Goal: Register for event/course

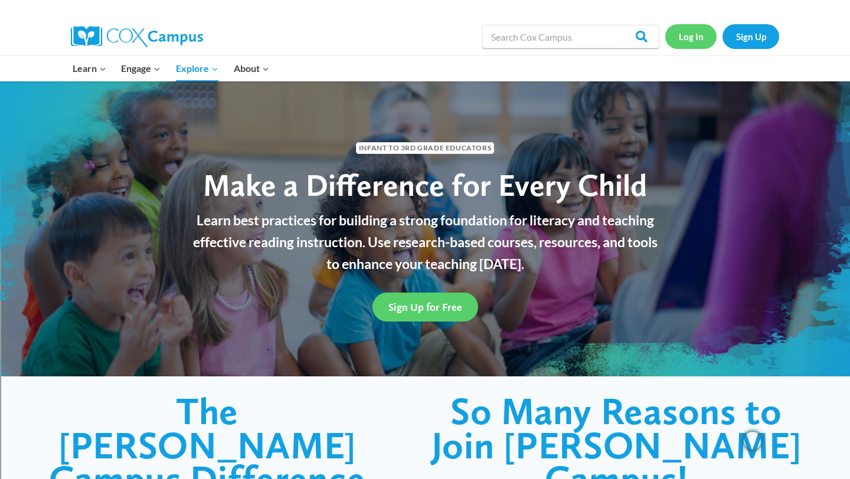
click at [691, 47] on link "Log In" at bounding box center [690, 36] width 51 height 24
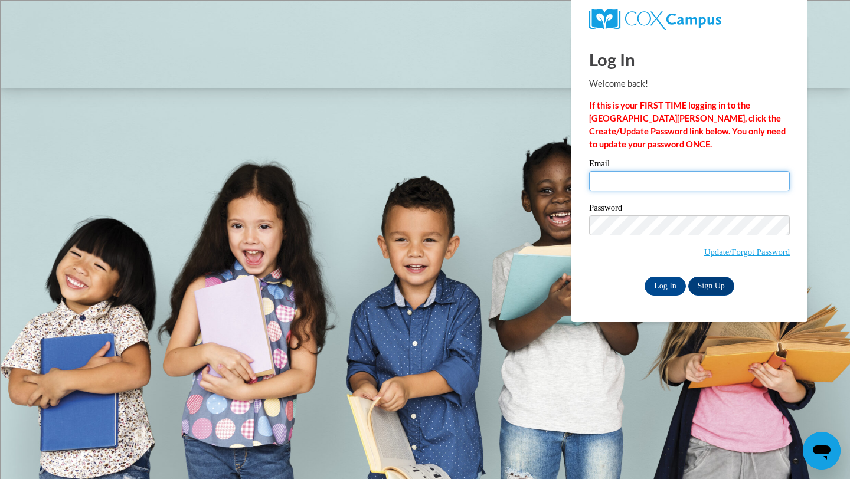
click at [638, 186] on input "Email" at bounding box center [689, 181] width 201 height 20
type input "bnsling@sunprairieschools.org"
click at [665, 283] on input "Log In" at bounding box center [664, 286] width 41 height 19
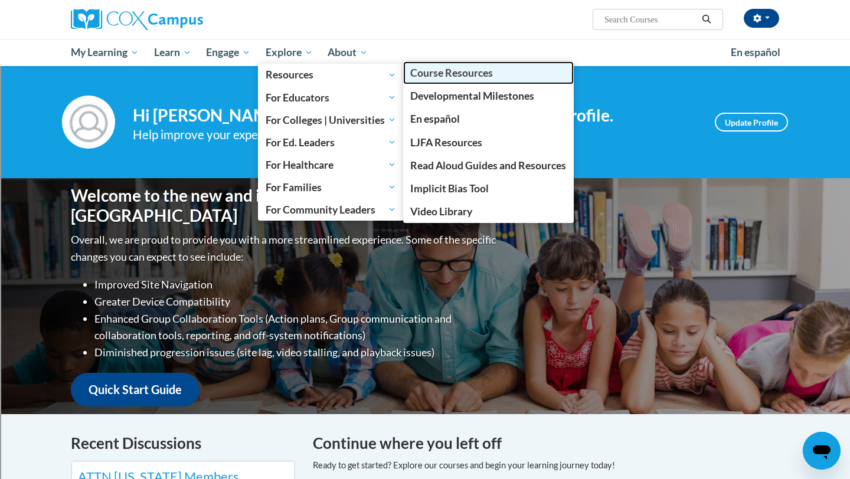
click at [426, 70] on span "Course Resources" at bounding box center [451, 73] width 83 height 12
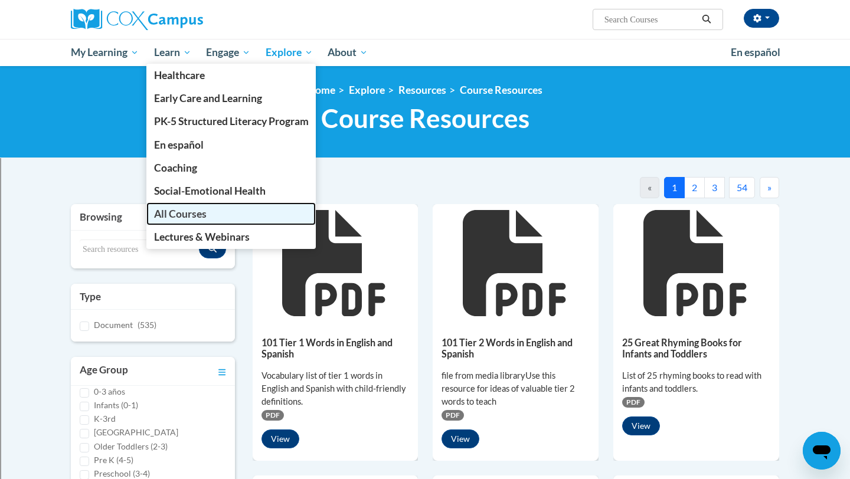
click at [182, 218] on span "All Courses" at bounding box center [180, 214] width 53 height 12
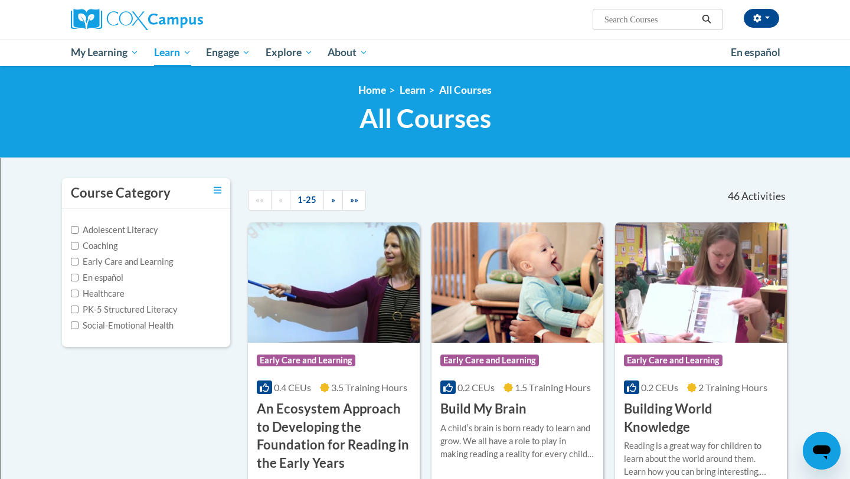
click at [642, 22] on input "Search..." at bounding box center [650, 19] width 94 height 14
type input "vocabulary"
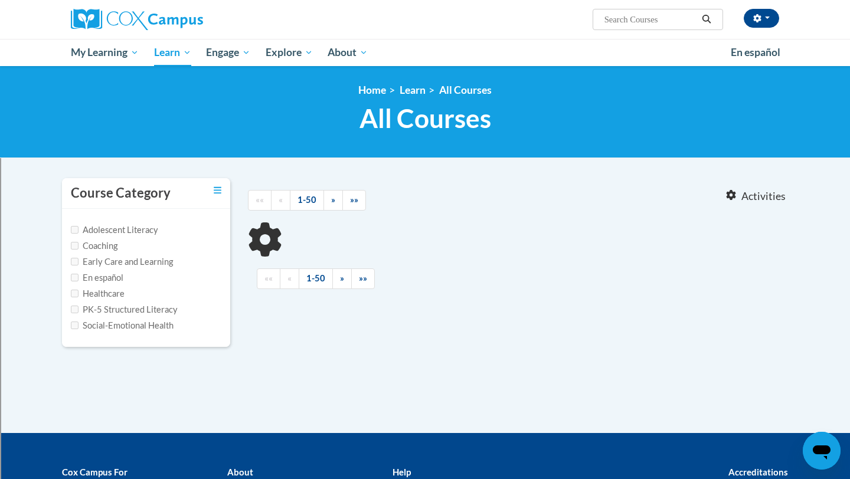
type input "vocabulary"
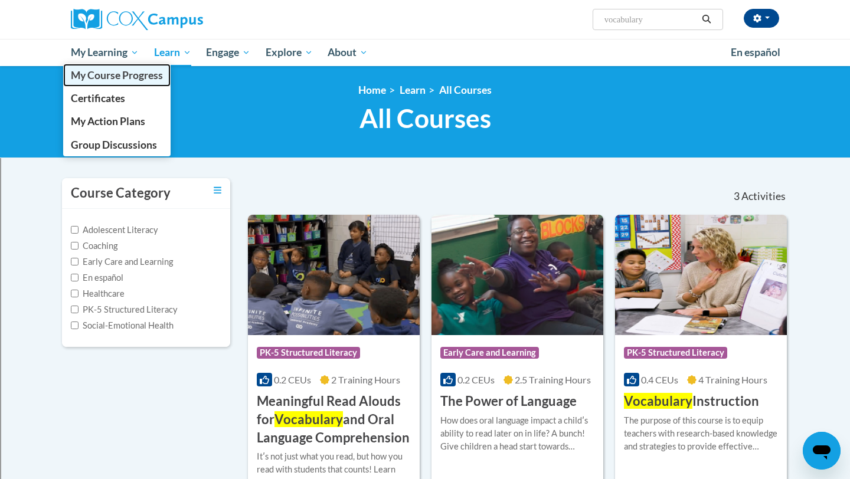
click at [125, 74] on span "My Course Progress" at bounding box center [117, 75] width 92 height 12
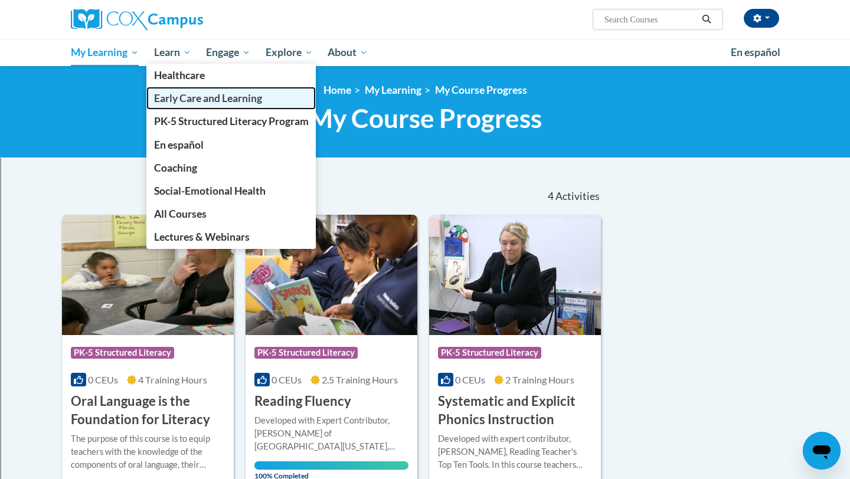
click at [196, 98] on span "Early Care and Learning" at bounding box center [208, 98] width 108 height 12
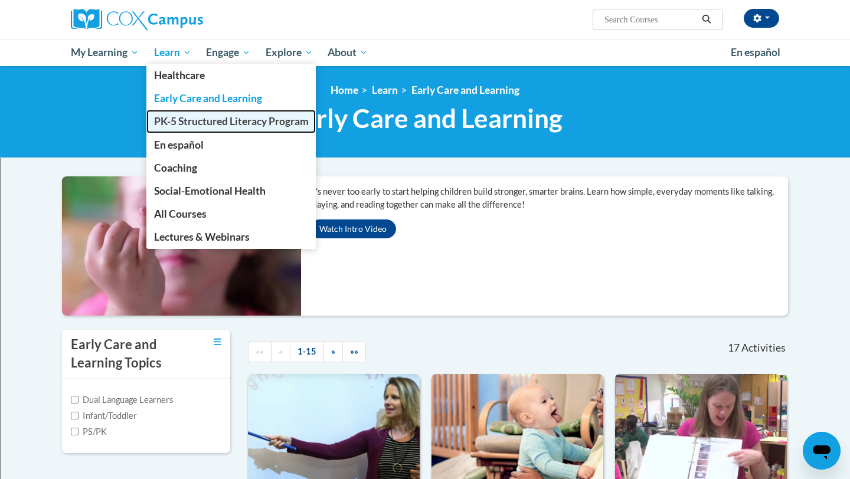
click at [224, 120] on span "PK-5 Structured Literacy Program" at bounding box center [231, 121] width 155 height 12
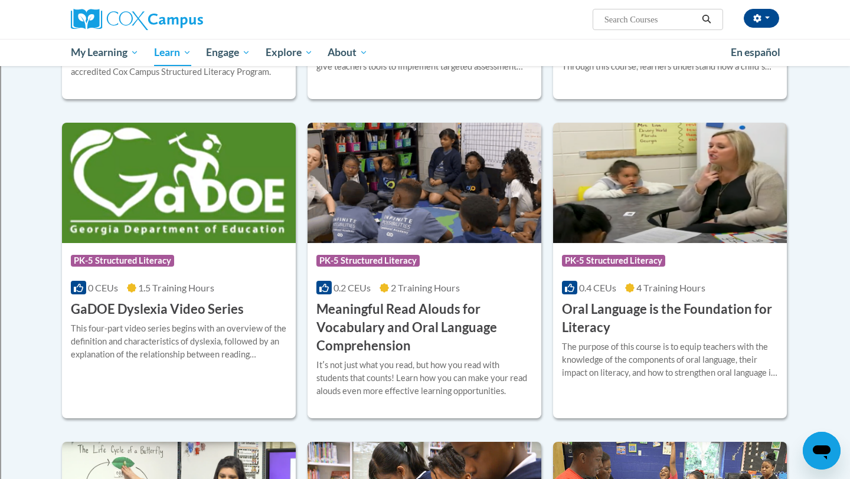
scroll to position [614, 0]
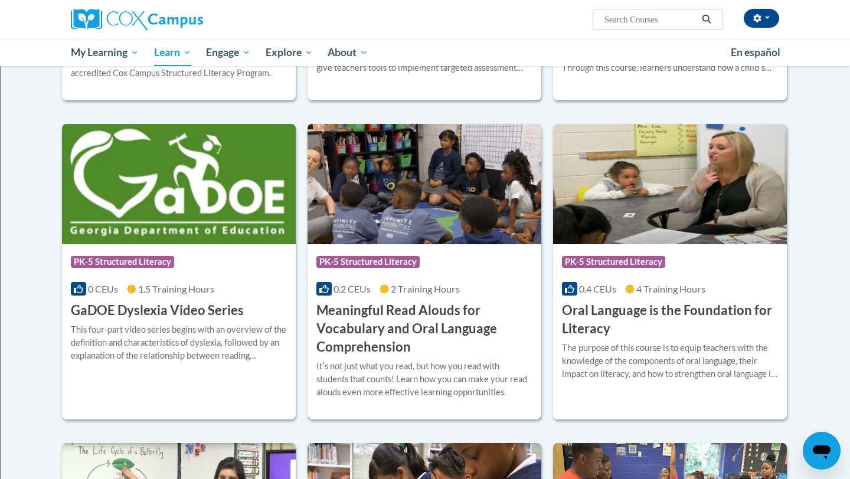
click at [504, 304] on h3 "Meaningful Read Alouds for Vocabulary and Oral Language Comprehension" at bounding box center [424, 328] width 216 height 54
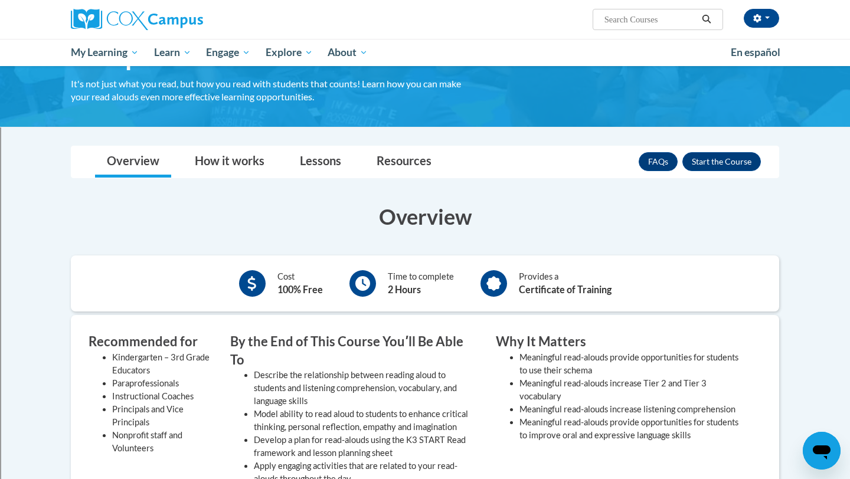
scroll to position [142, 0]
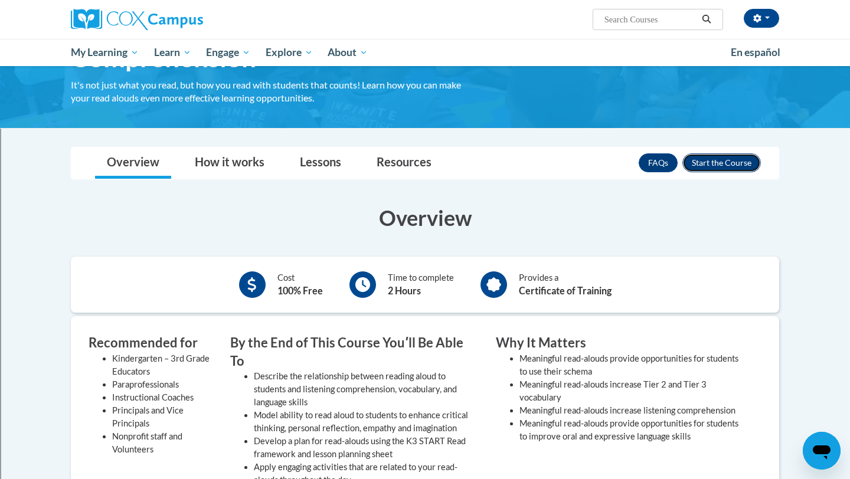
click at [715, 159] on button "Enroll" at bounding box center [721, 162] width 78 height 19
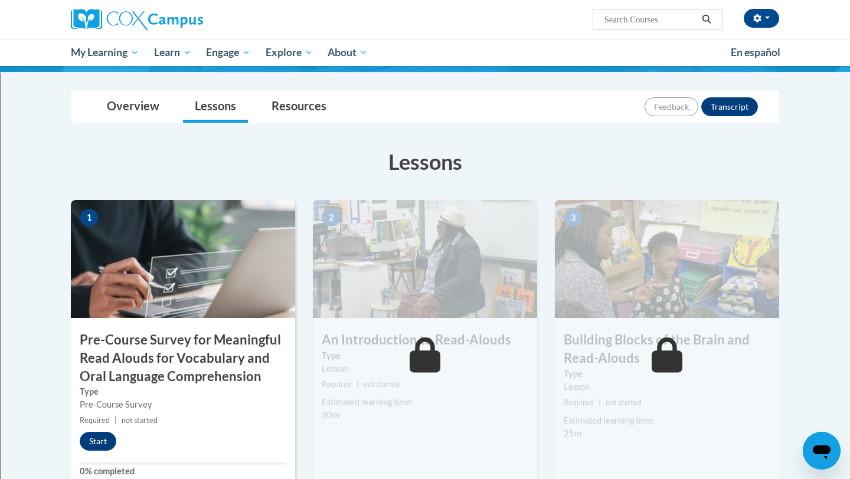
scroll to position [148, 0]
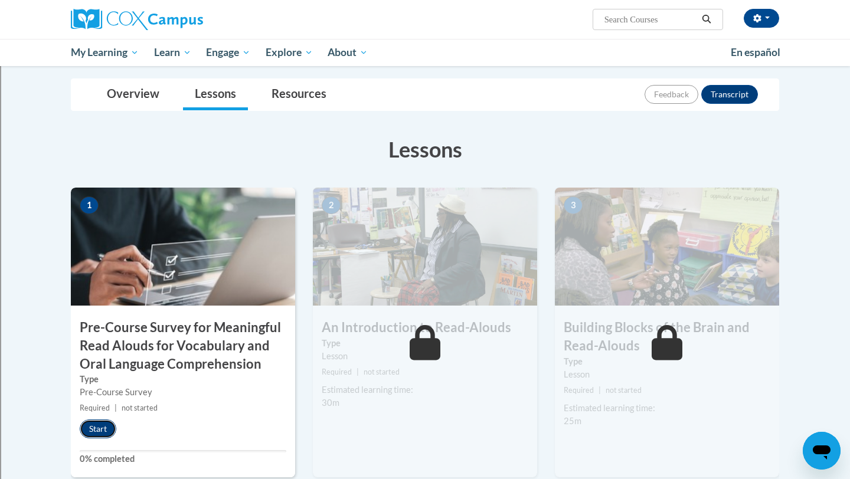
click at [103, 432] on button "Start" at bounding box center [98, 428] width 37 height 19
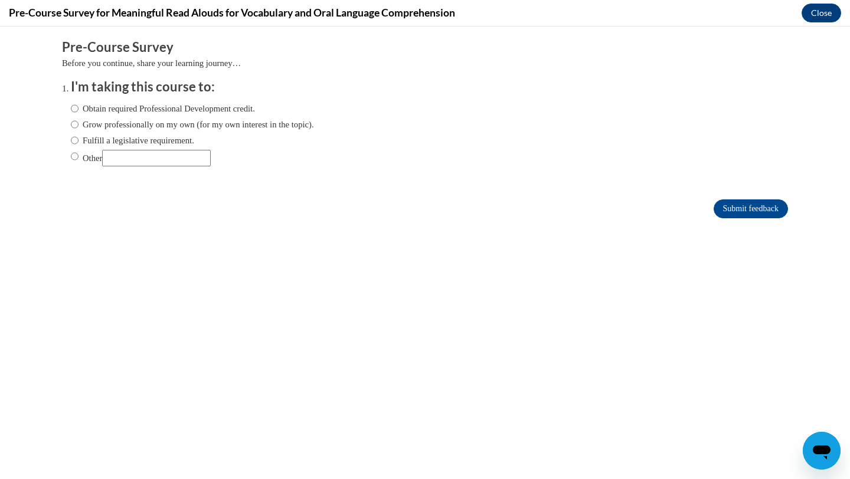
scroll to position [0, 0]
click at [72, 109] on input "Obtain required Professional Development credit." at bounding box center [75, 108] width 8 height 13
radio input "true"
click at [762, 217] on input "Submit feedback" at bounding box center [750, 208] width 74 height 19
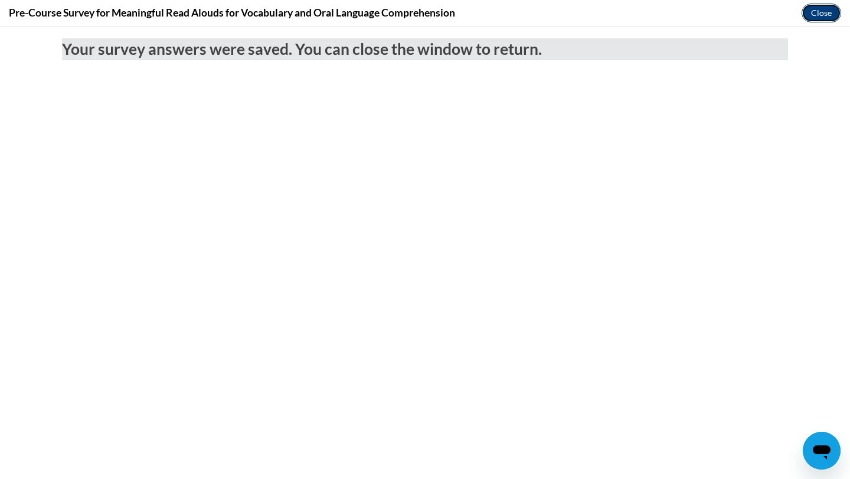
click at [828, 8] on button "Close" at bounding box center [821, 13] width 40 height 19
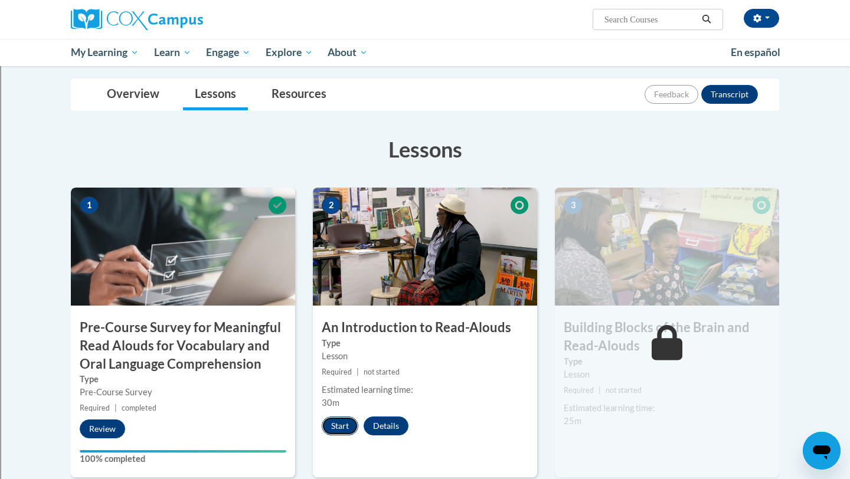
click at [339, 417] on button "Start" at bounding box center [340, 426] width 37 height 19
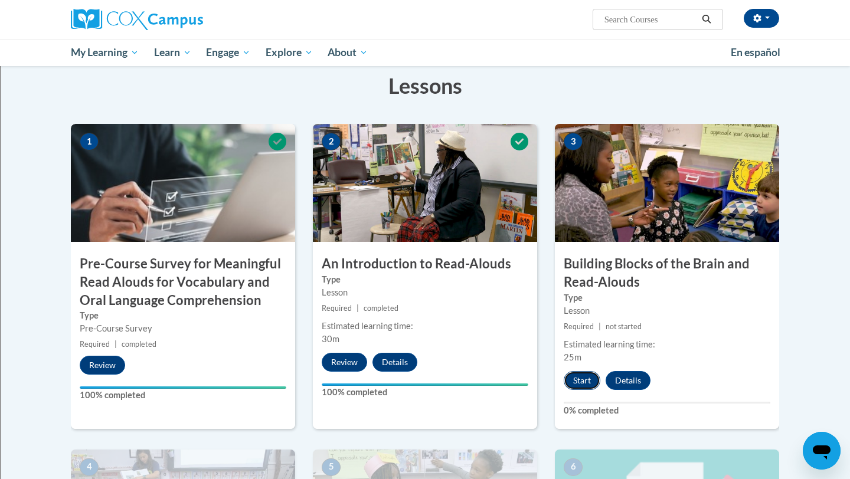
click at [584, 377] on button "Start" at bounding box center [581, 380] width 37 height 19
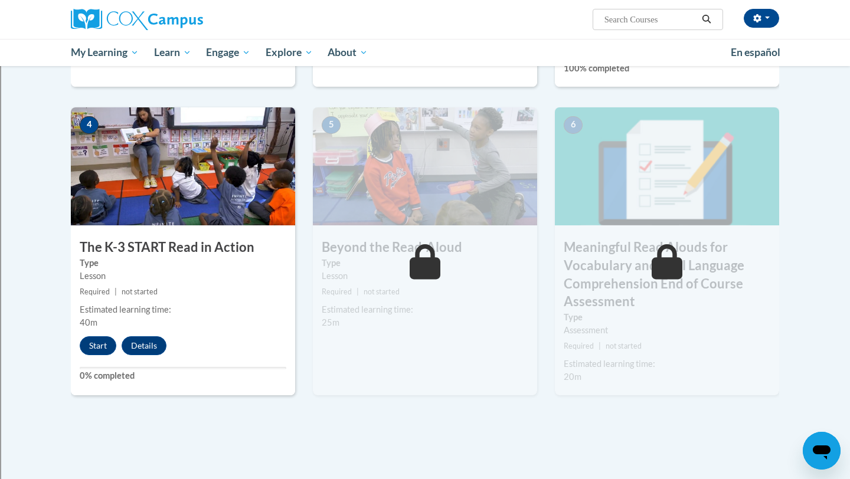
scroll to position [556, 0]
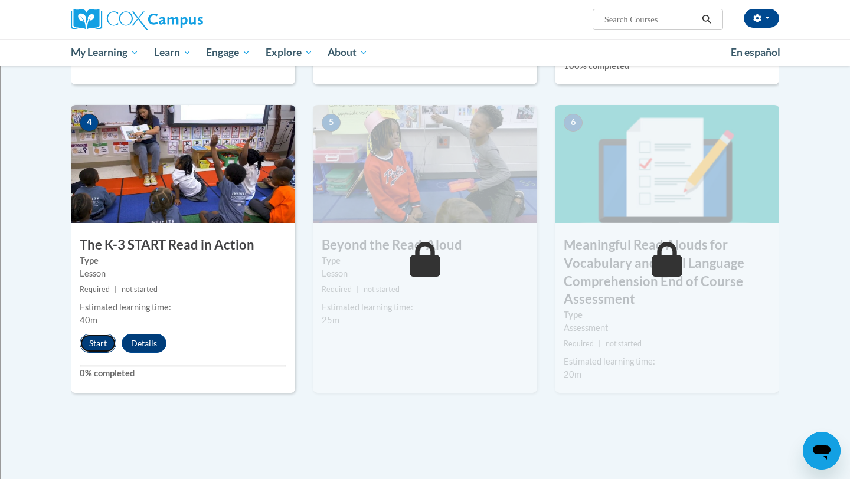
click at [100, 339] on button "Start" at bounding box center [98, 343] width 37 height 19
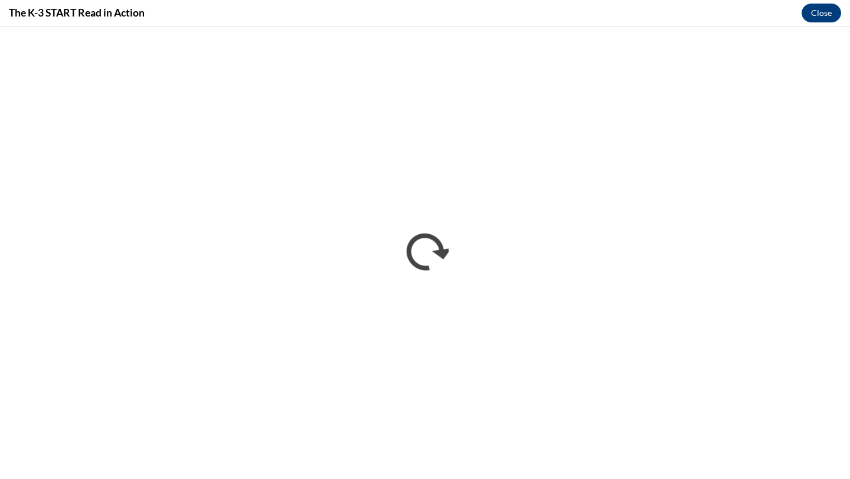
scroll to position [0, 0]
